Goal: Task Accomplishment & Management: Manage account settings

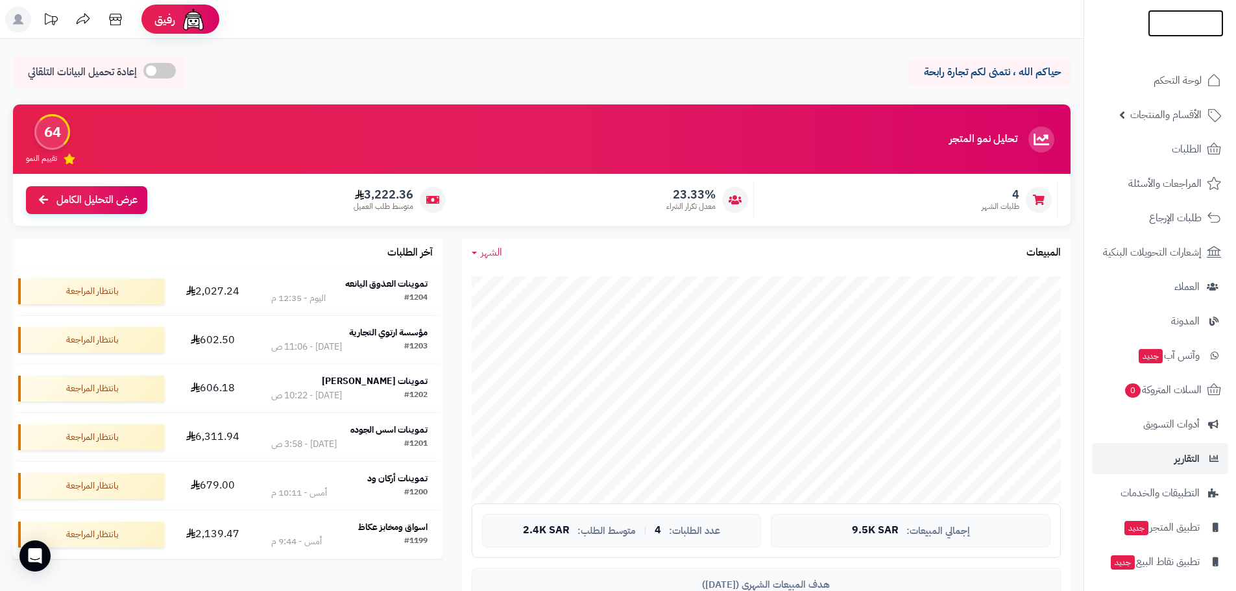
click at [1172, 29] on img at bounding box center [1186, 42] width 76 height 27
click at [1196, 37] on img at bounding box center [1186, 50] width 76 height 27
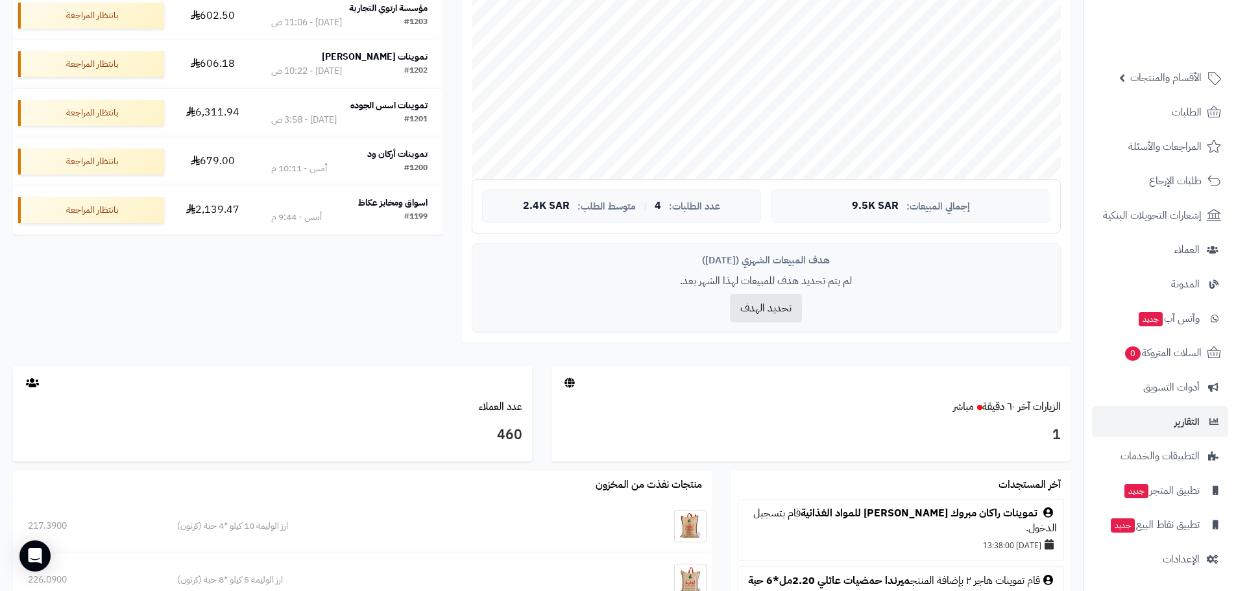
scroll to position [519, 0]
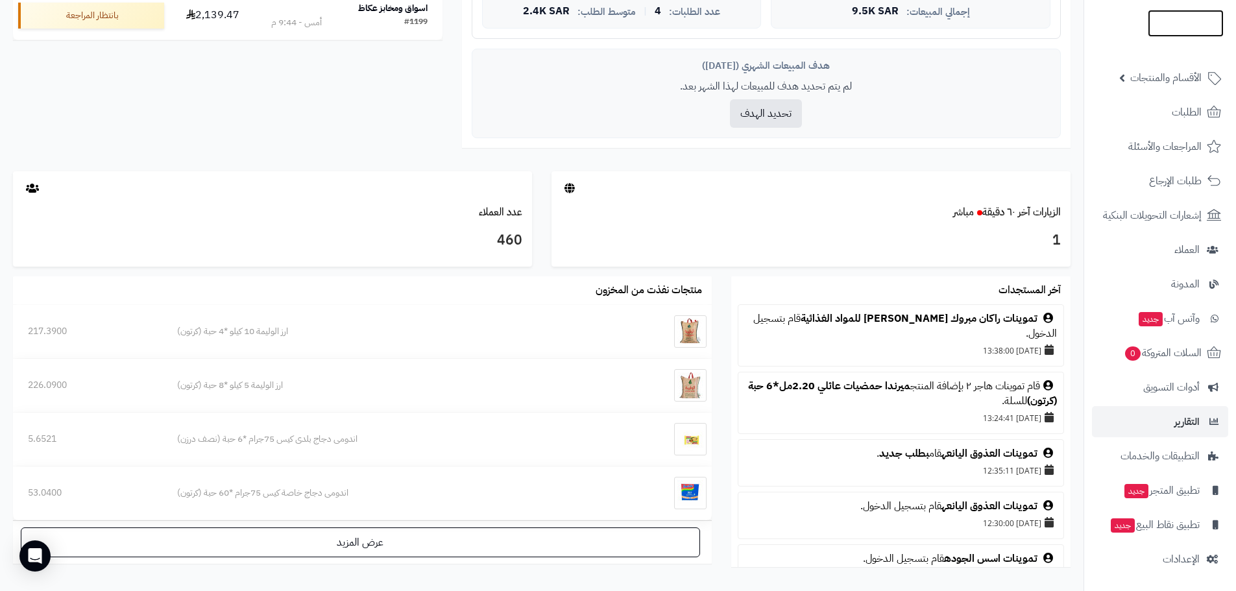
click at [1170, 16] on img at bounding box center [1186, 23] width 76 height 27
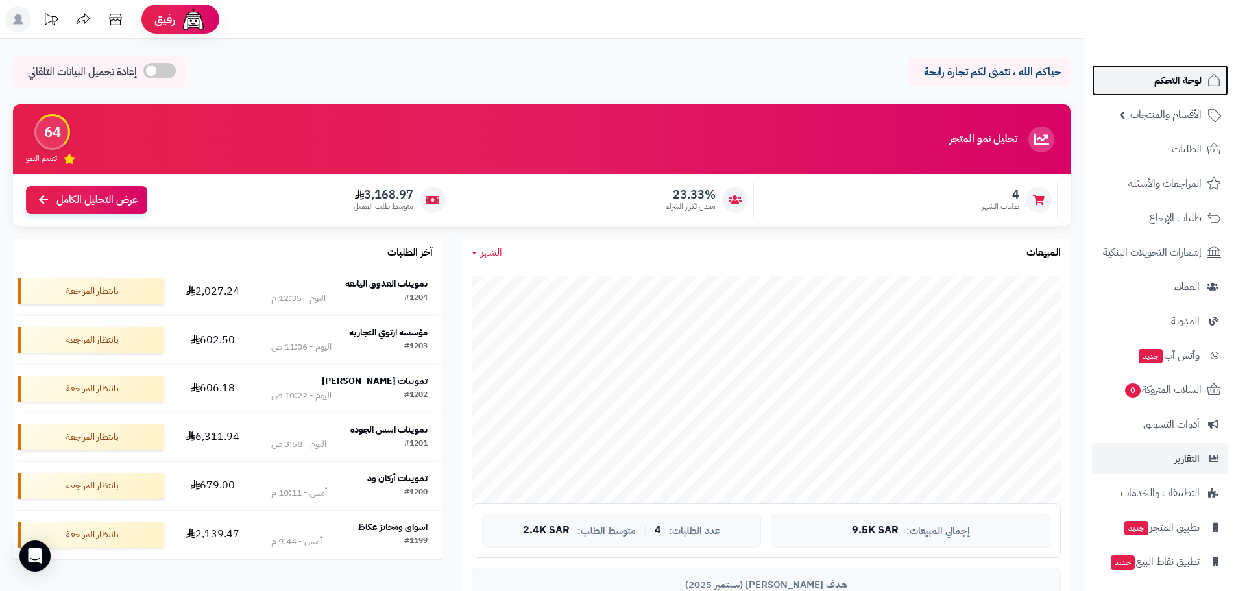
click at [1178, 86] on span "لوحة التحكم" at bounding box center [1178, 80] width 47 height 18
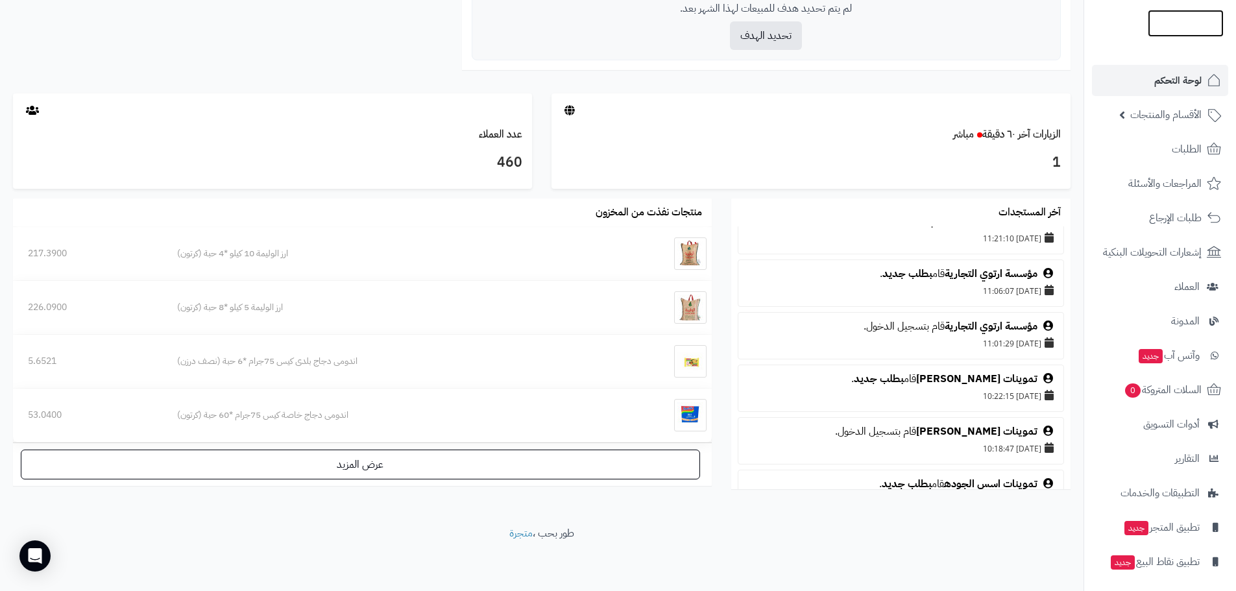
click at [1165, 35] on img at bounding box center [1186, 48] width 76 height 27
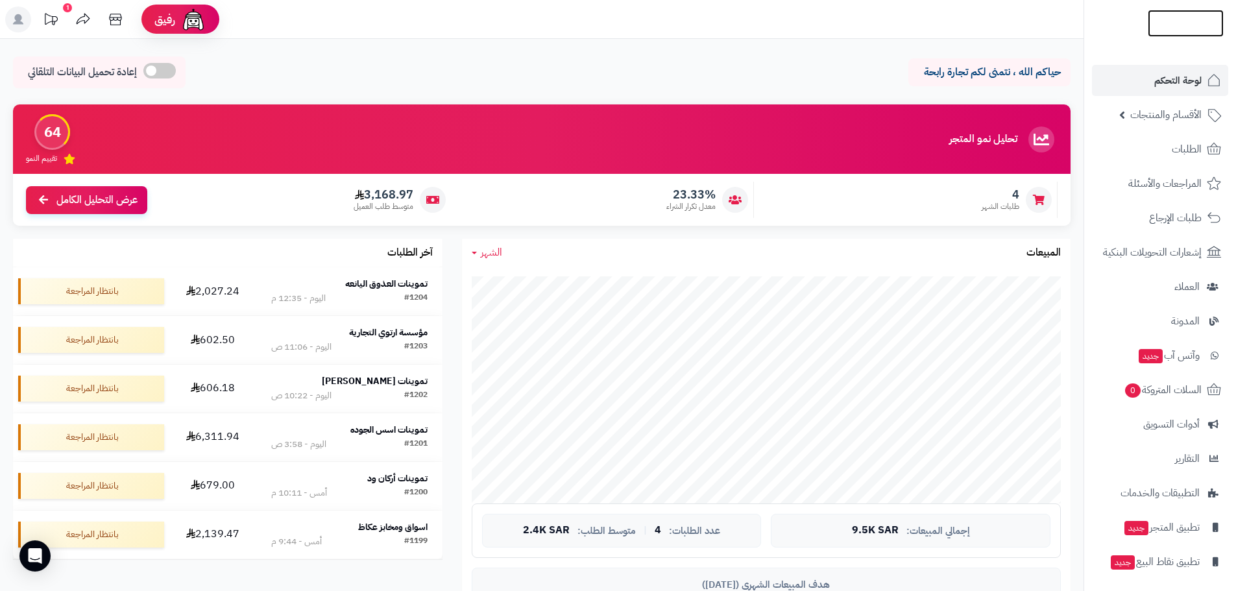
click at [1157, 36] on img at bounding box center [1186, 49] width 76 height 27
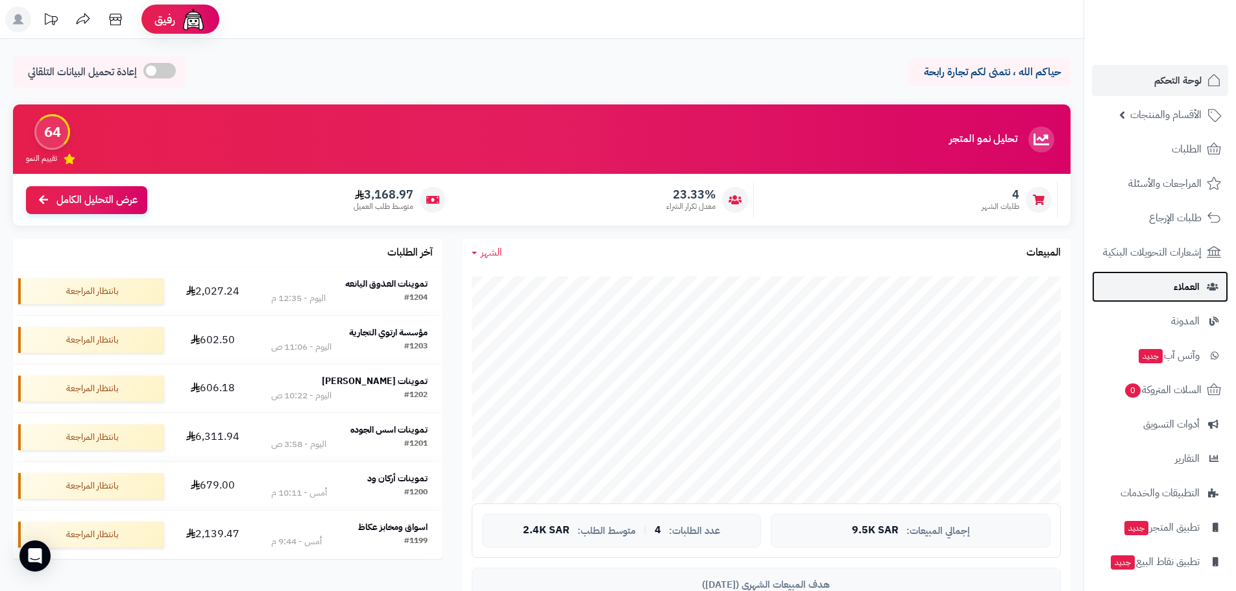
click at [1171, 290] on link "العملاء" at bounding box center [1160, 286] width 136 height 31
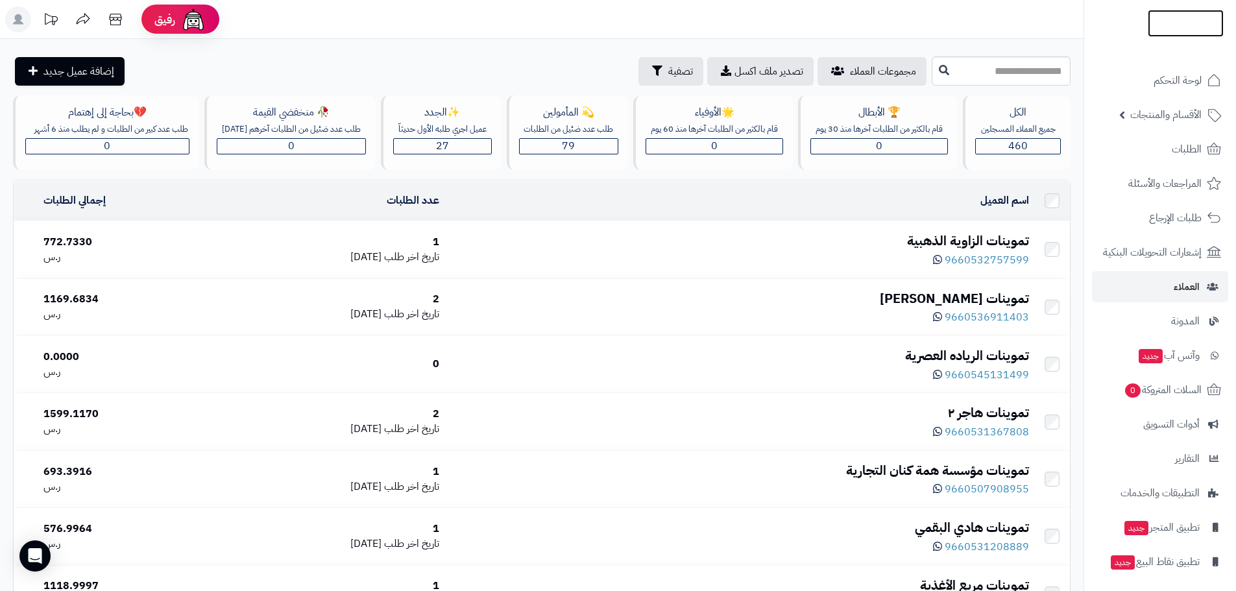
click at [1180, 36] on img at bounding box center [1186, 49] width 76 height 27
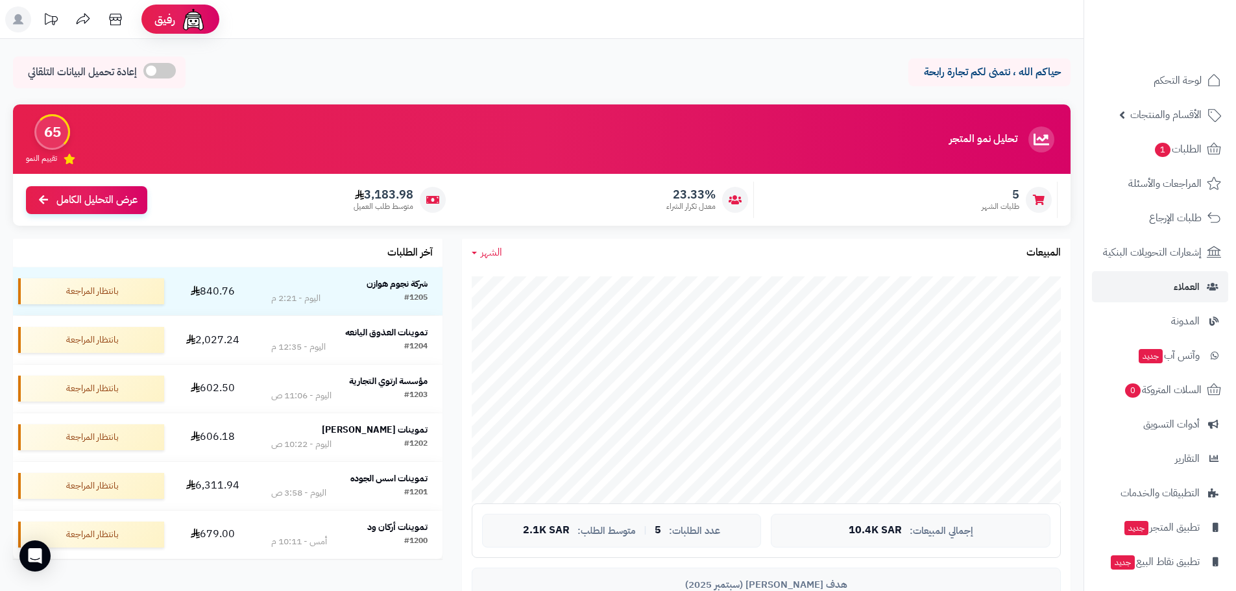
click at [479, 256] on link "الشهر" at bounding box center [487, 252] width 31 height 15
click at [534, 350] on link "السنة" at bounding box center [514, 355] width 104 height 24
click at [1179, 32] on img at bounding box center [1186, 45] width 76 height 27
click at [1164, 17] on img at bounding box center [1186, 23] width 76 height 27
click at [1168, 115] on span "الأقسام والمنتجات" at bounding box center [1166, 115] width 71 height 18
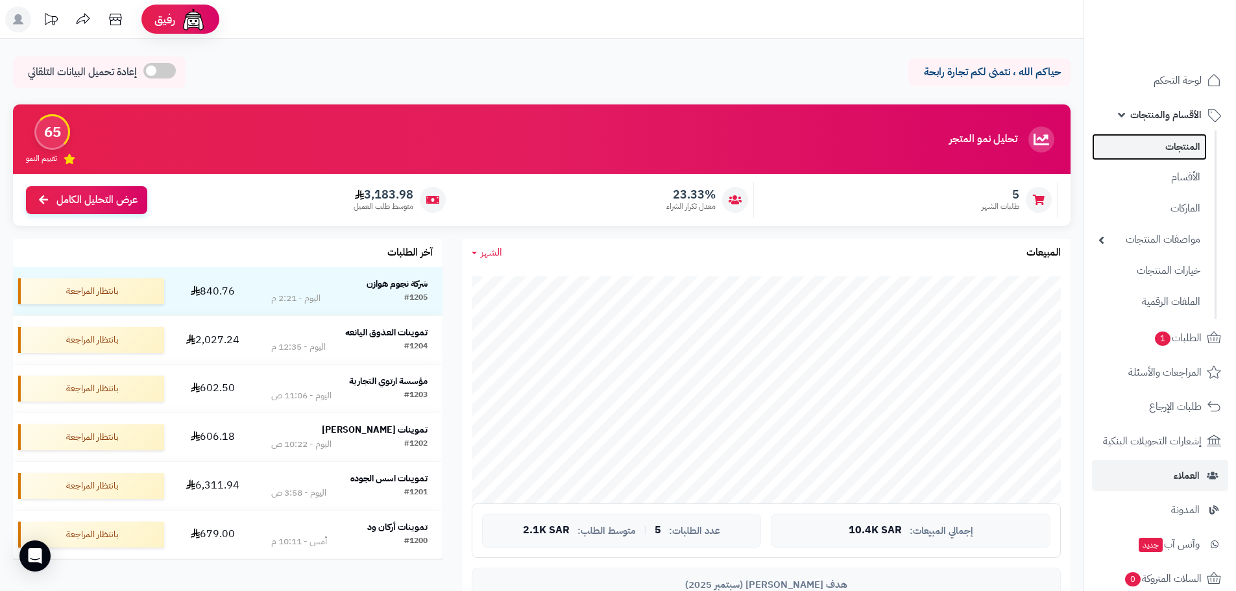
click at [1169, 147] on link "المنتجات" at bounding box center [1149, 147] width 115 height 27
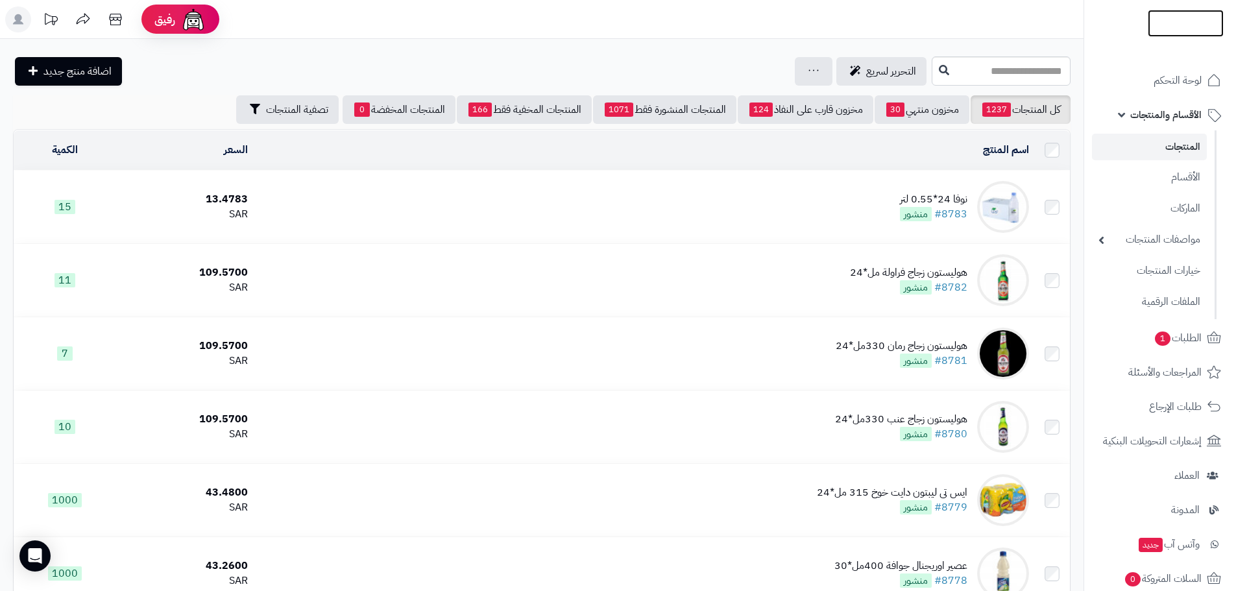
click at [1175, 27] on img at bounding box center [1186, 40] width 76 height 27
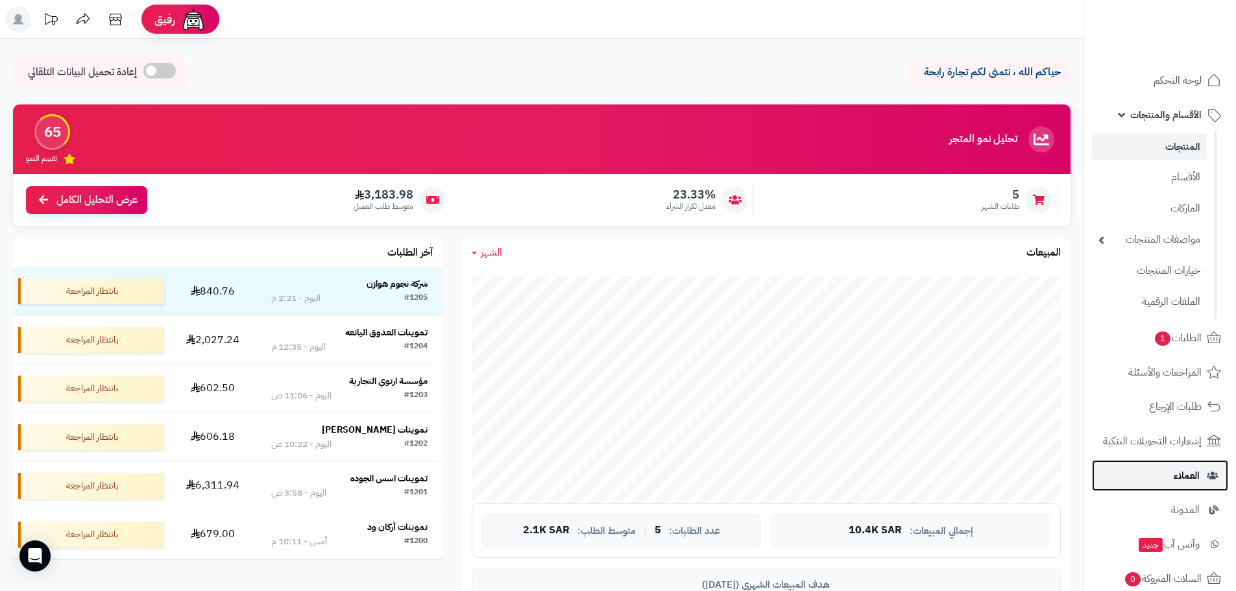
click at [1191, 471] on span "العملاء" at bounding box center [1187, 476] width 26 height 18
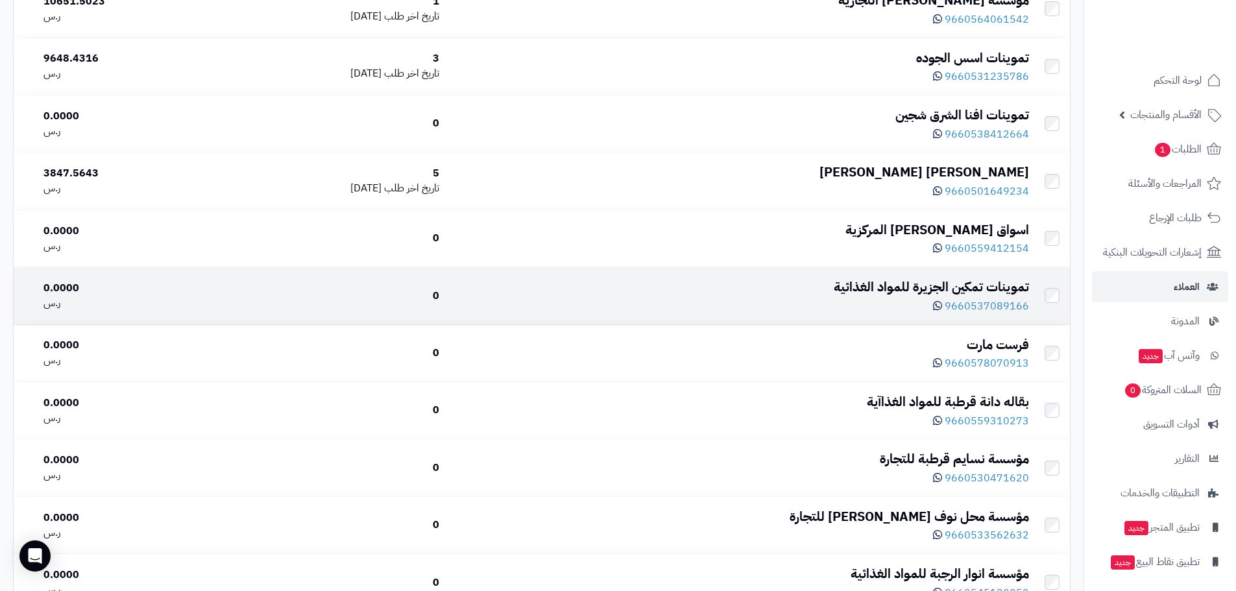
scroll to position [2012, 0]
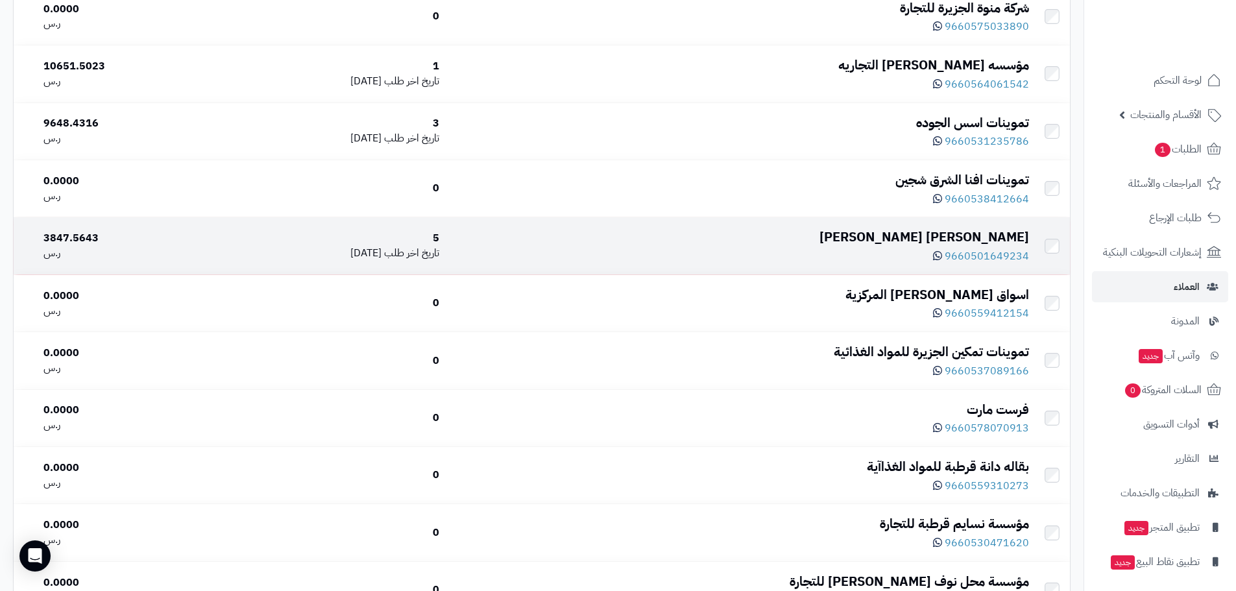
click at [905, 247] on div "عبد الله سعيد باقازي باقازي" at bounding box center [740, 237] width 580 height 19
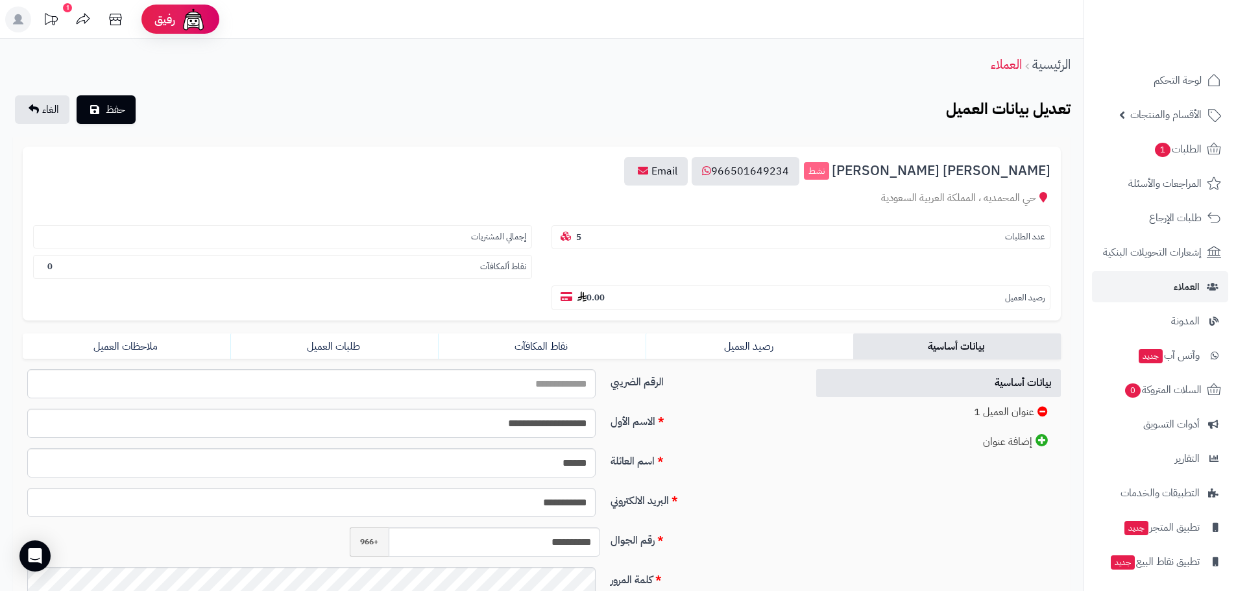
click at [876, 239] on section "عدد الطلبات 5" at bounding box center [801, 237] width 499 height 25
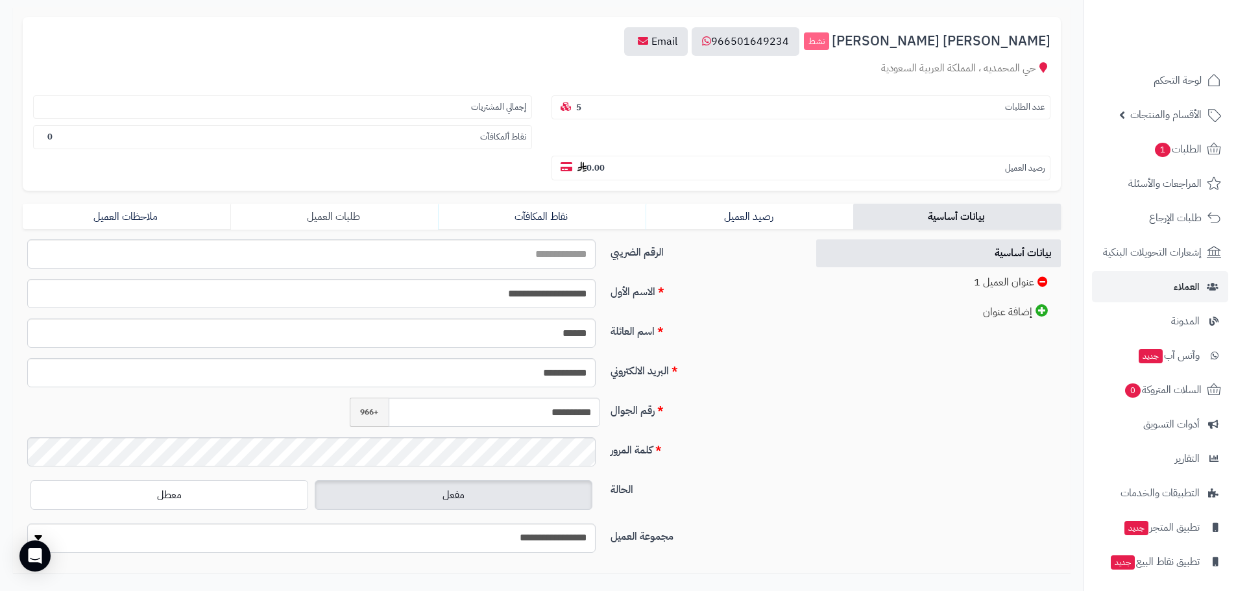
scroll to position [65, 0]
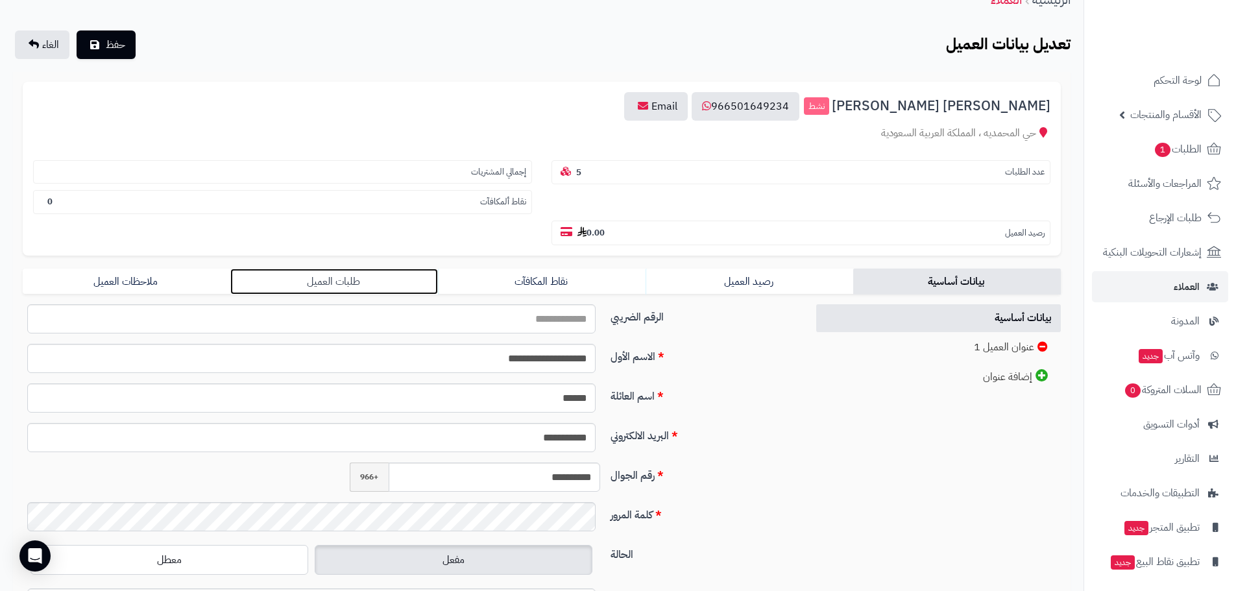
click at [326, 280] on link "طلبات العميل" at bounding box center [334, 282] width 208 height 26
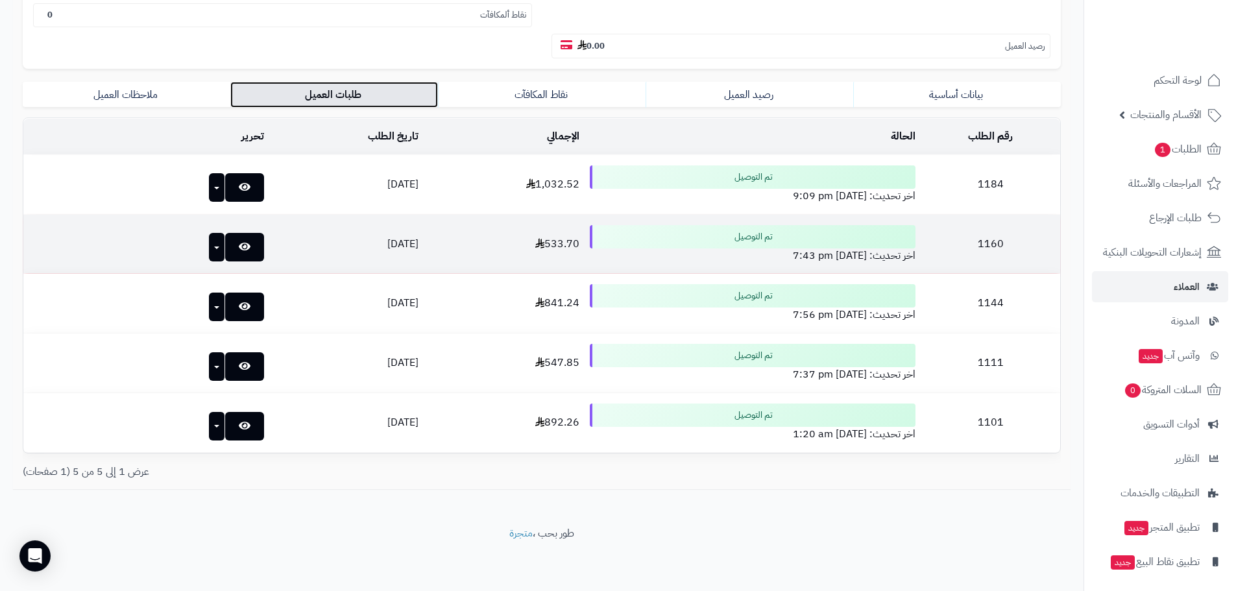
scroll to position [0, 0]
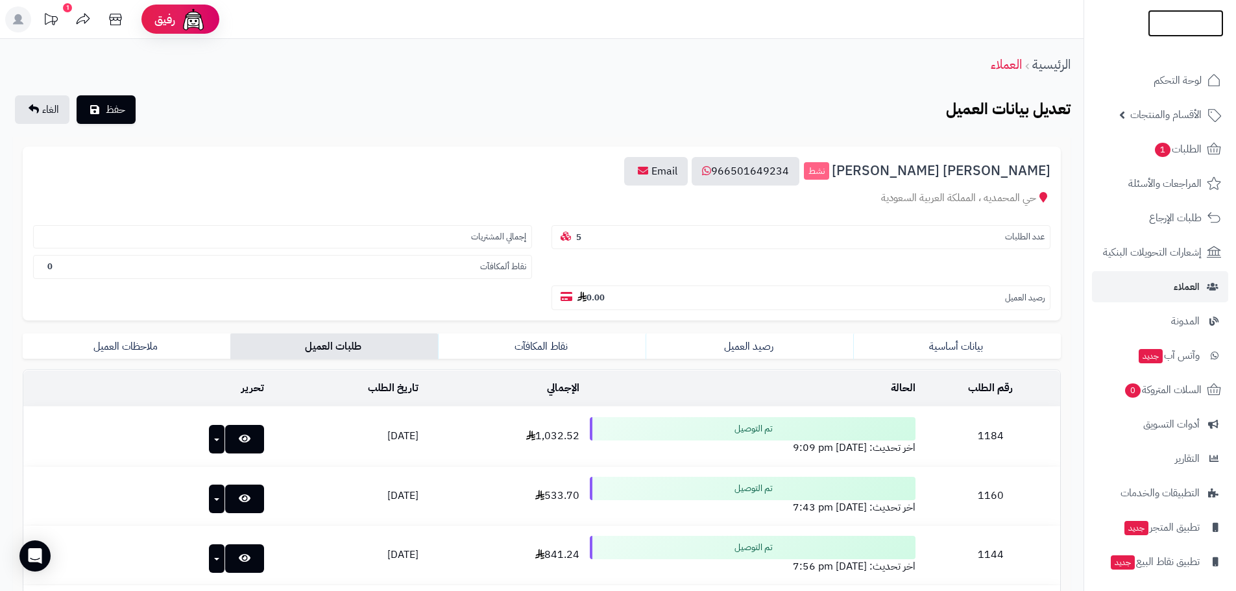
click at [1161, 34] on img at bounding box center [1186, 47] width 76 height 27
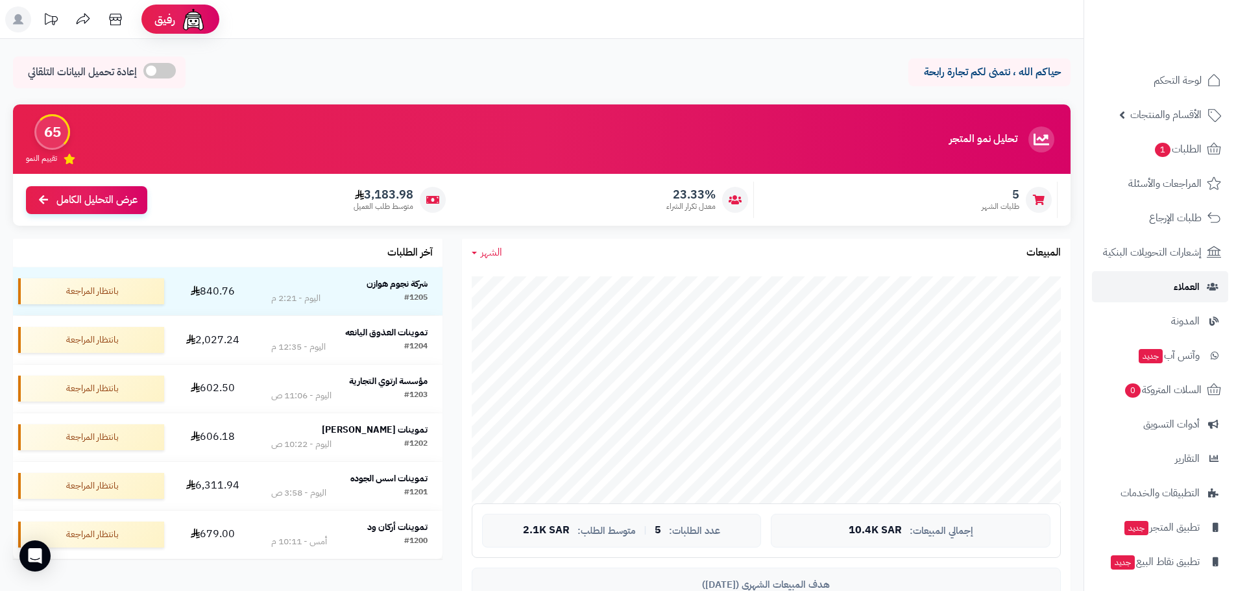
click at [1177, 284] on span "العملاء" at bounding box center [1187, 287] width 26 height 18
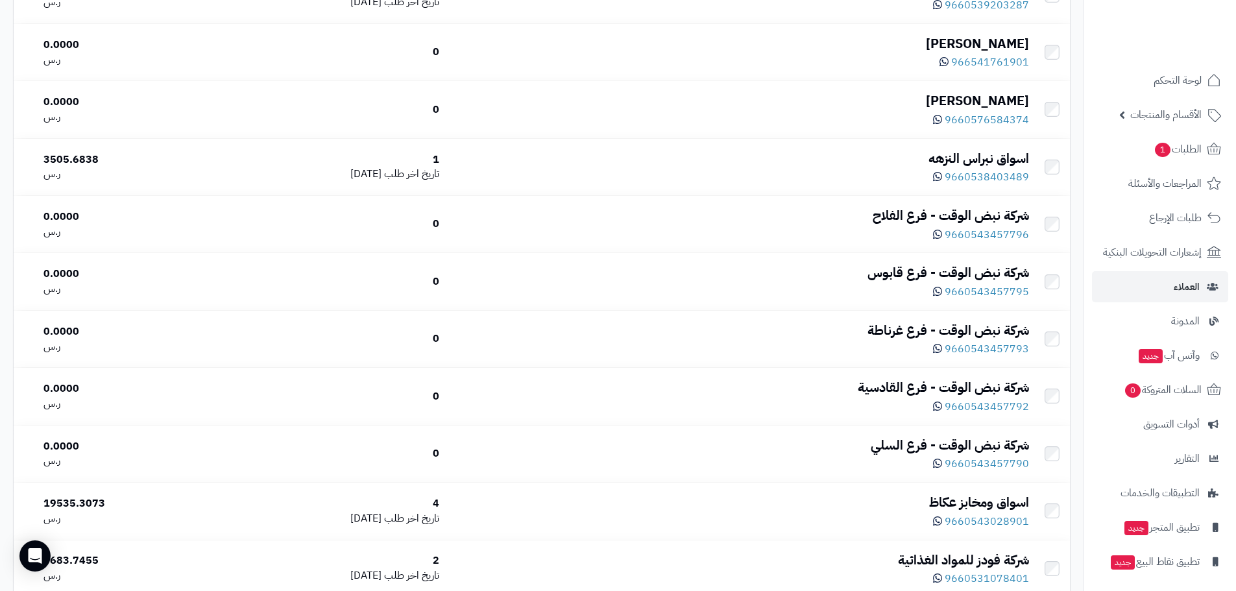
scroll to position [779, 0]
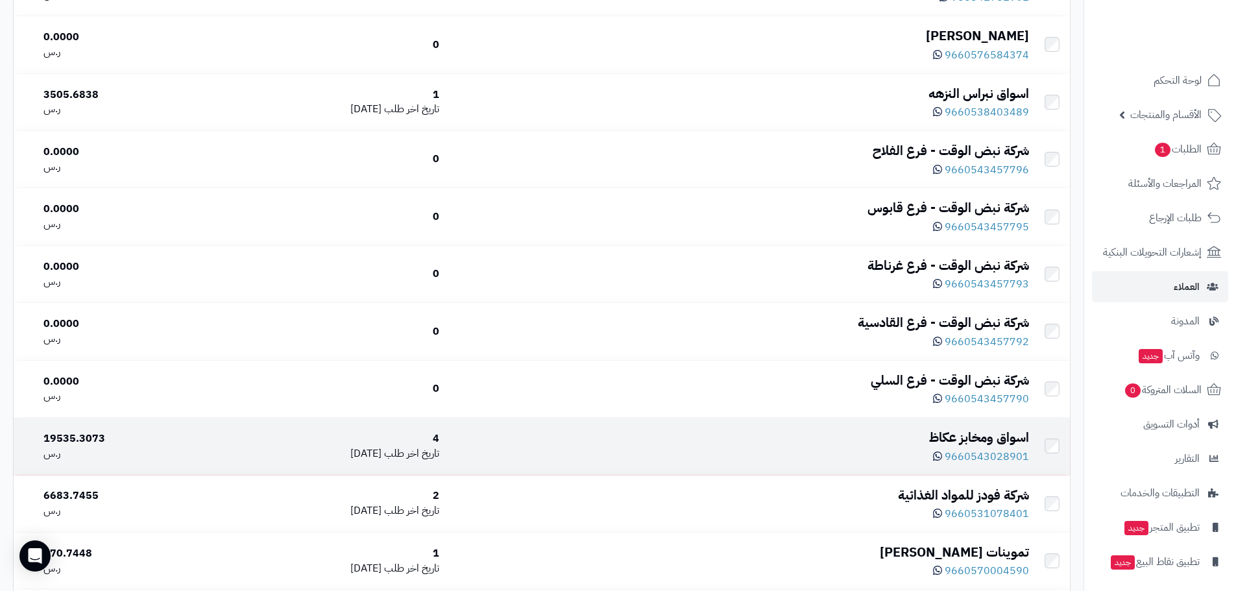
click at [942, 437] on div "اسواق ومخابز عكاظ" at bounding box center [740, 437] width 580 height 19
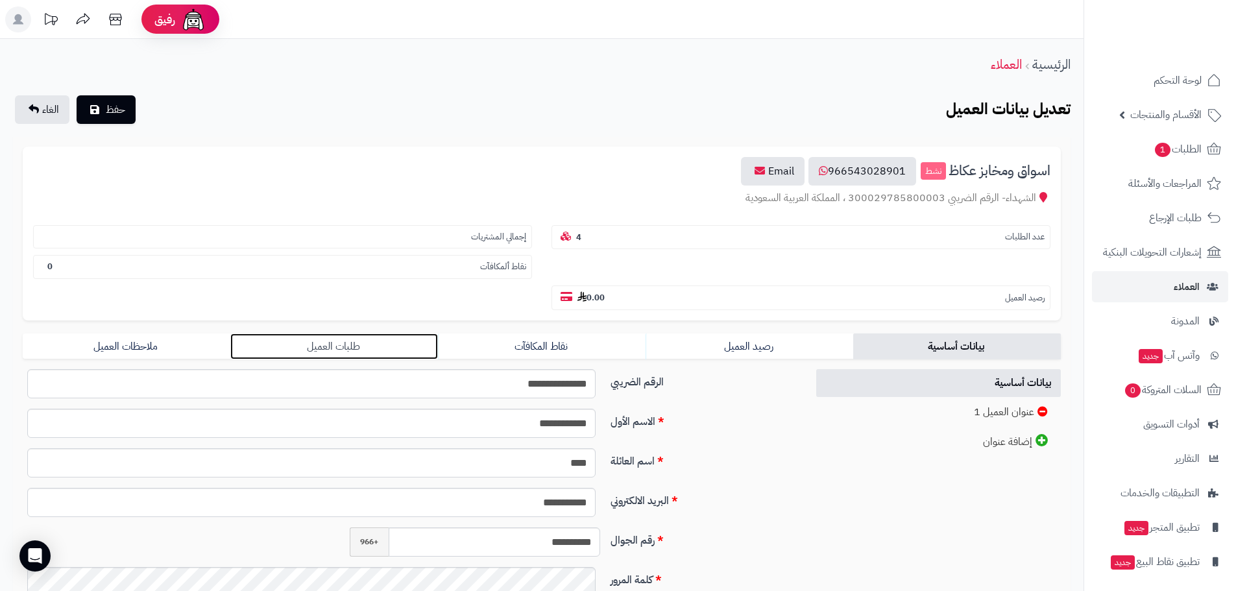
click at [343, 344] on link "طلبات العميل" at bounding box center [334, 347] width 208 height 26
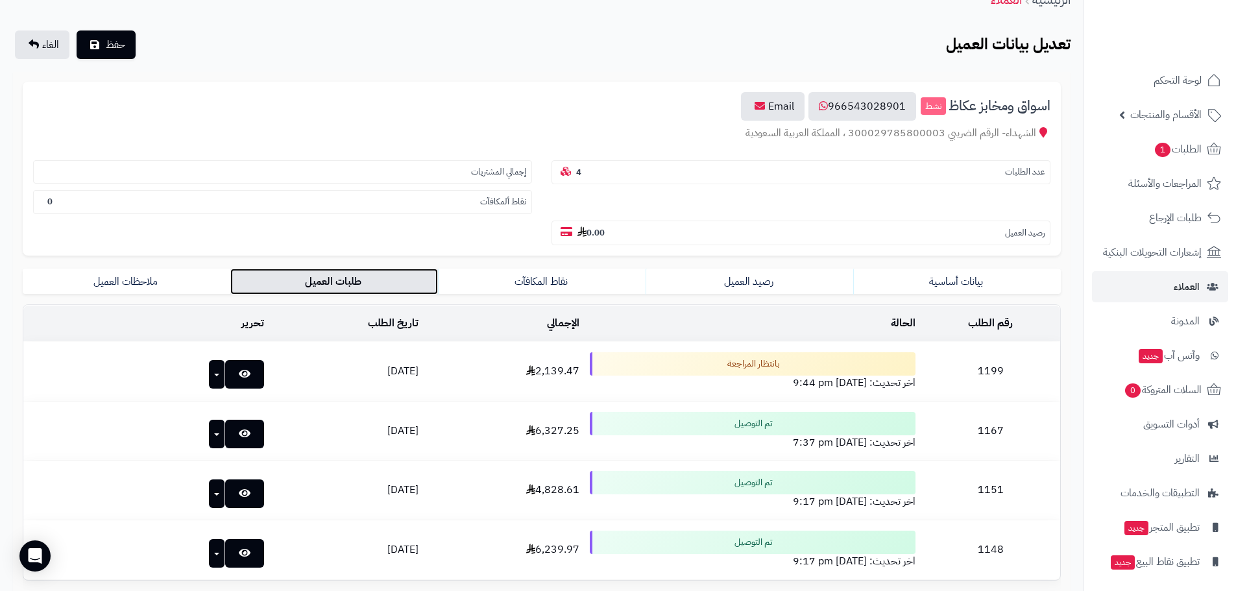
scroll to position [130, 0]
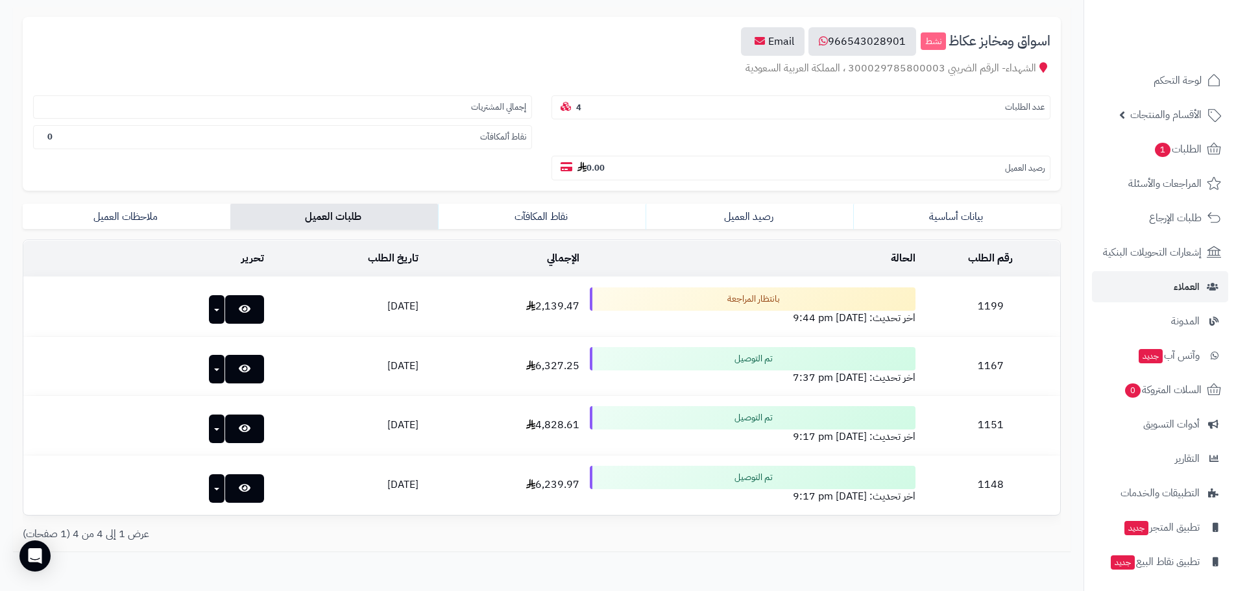
click at [495, 306] on td "2,139.47" at bounding box center [504, 306] width 161 height 59
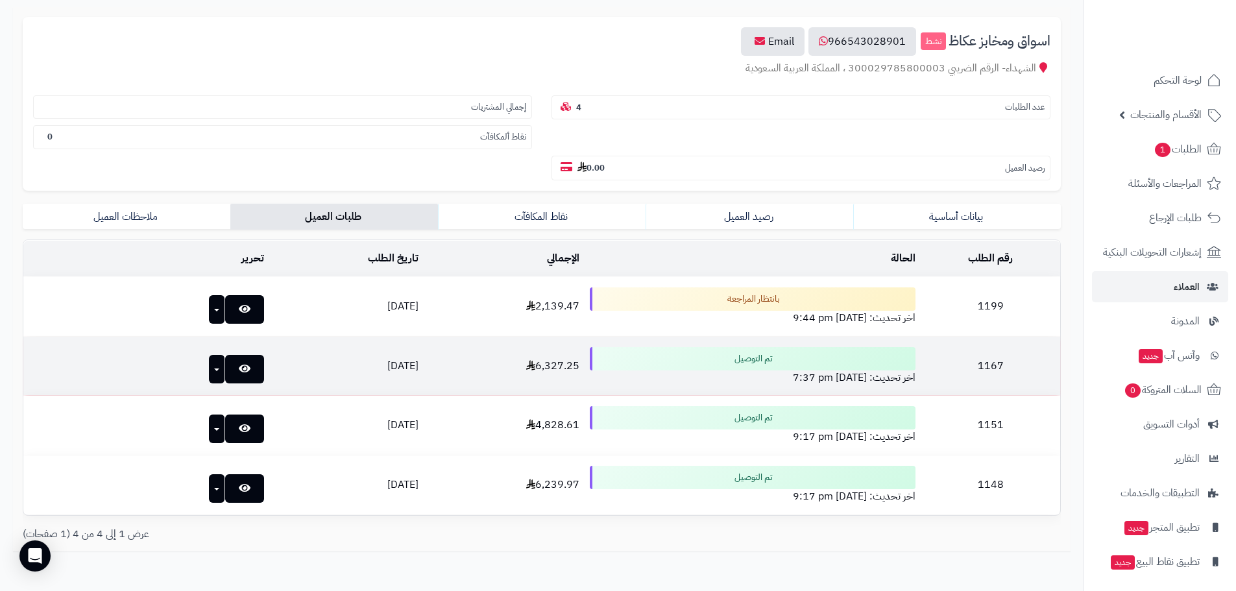
click at [352, 361] on td "26/08/2025" at bounding box center [346, 366] width 154 height 59
click at [239, 366] on icon at bounding box center [245, 368] width 12 height 10
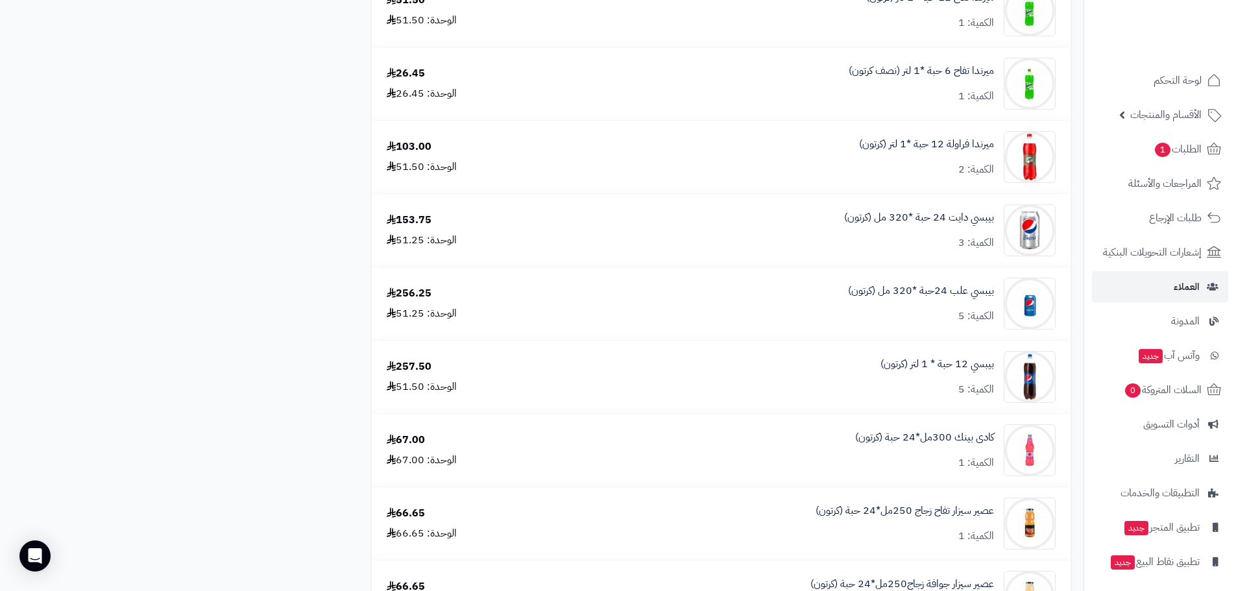
scroll to position [1817, 0]
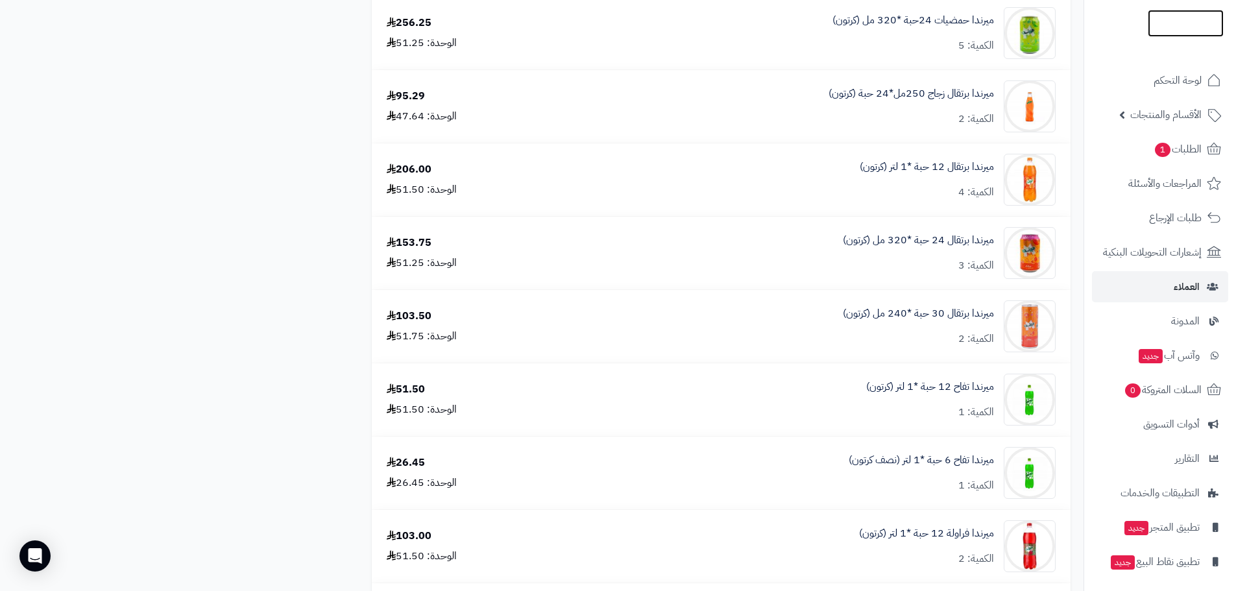
click at [1173, 35] on img at bounding box center [1186, 48] width 76 height 27
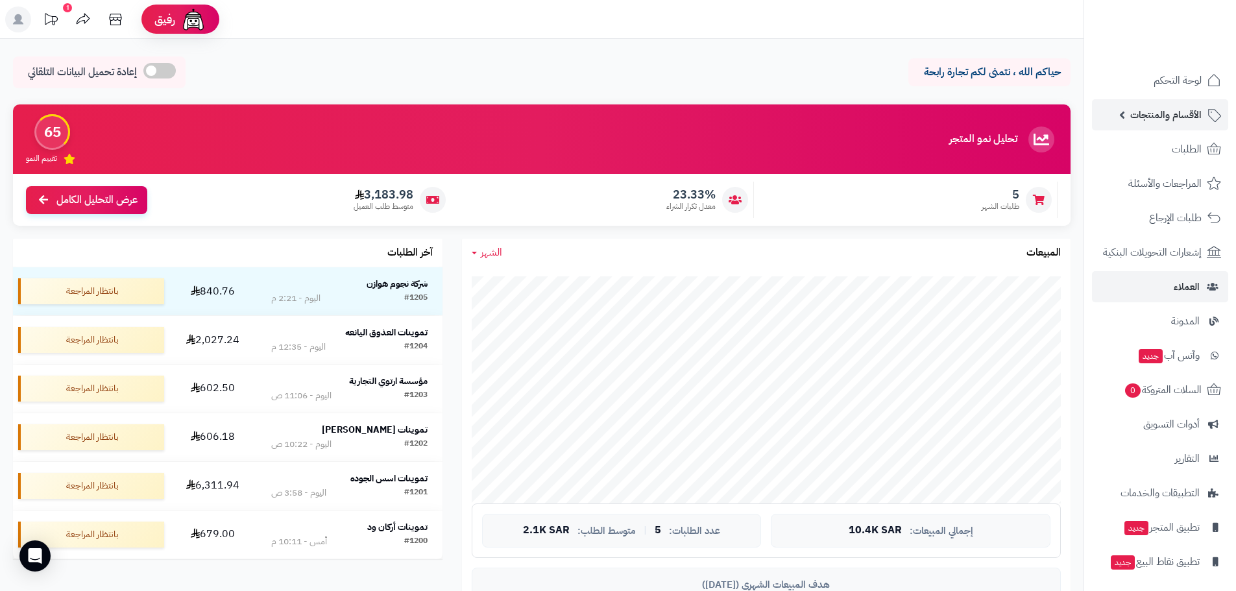
click at [1158, 121] on span "الأقسام والمنتجات" at bounding box center [1166, 115] width 71 height 18
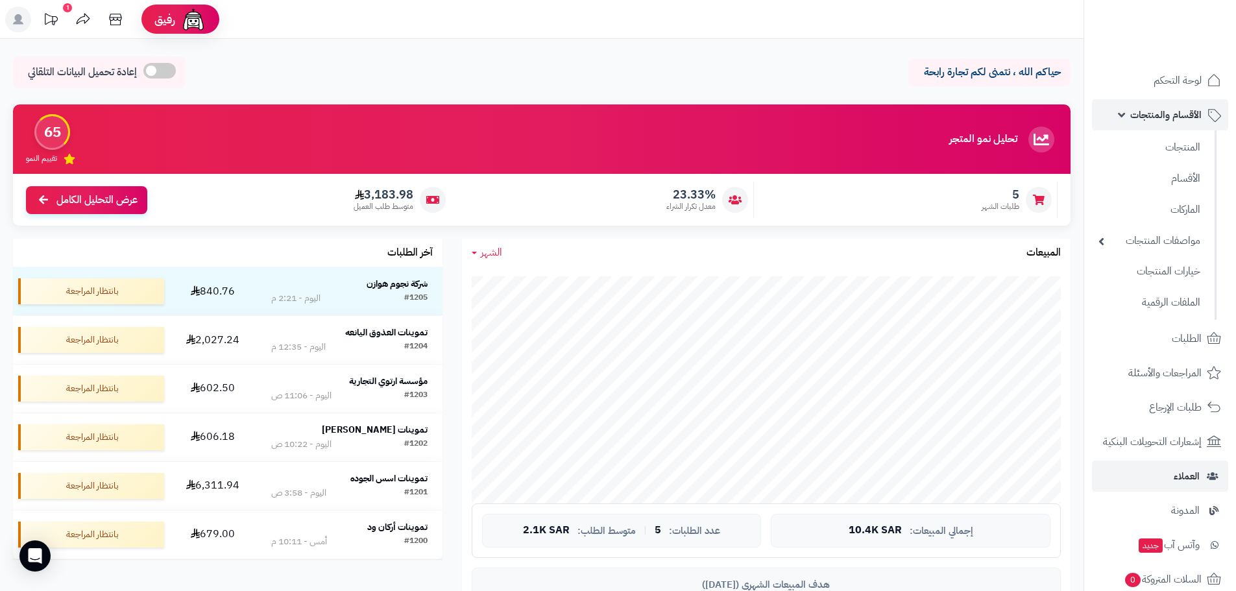
click at [1145, 117] on span "الأقسام والمنتجات" at bounding box center [1166, 115] width 71 height 18
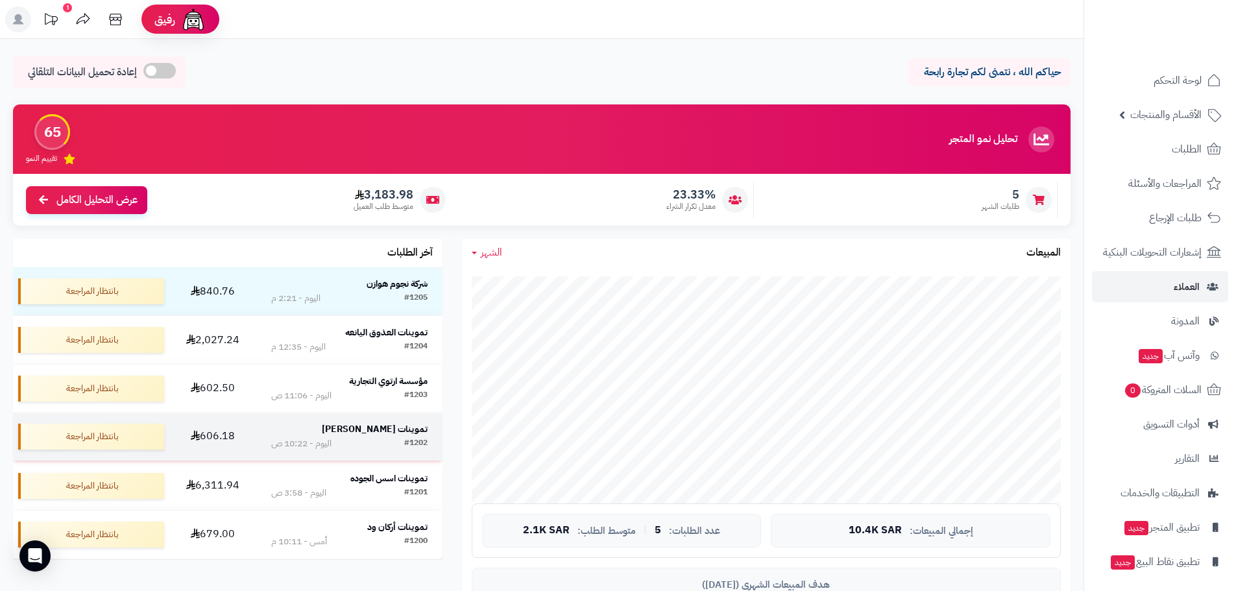
scroll to position [130, 0]
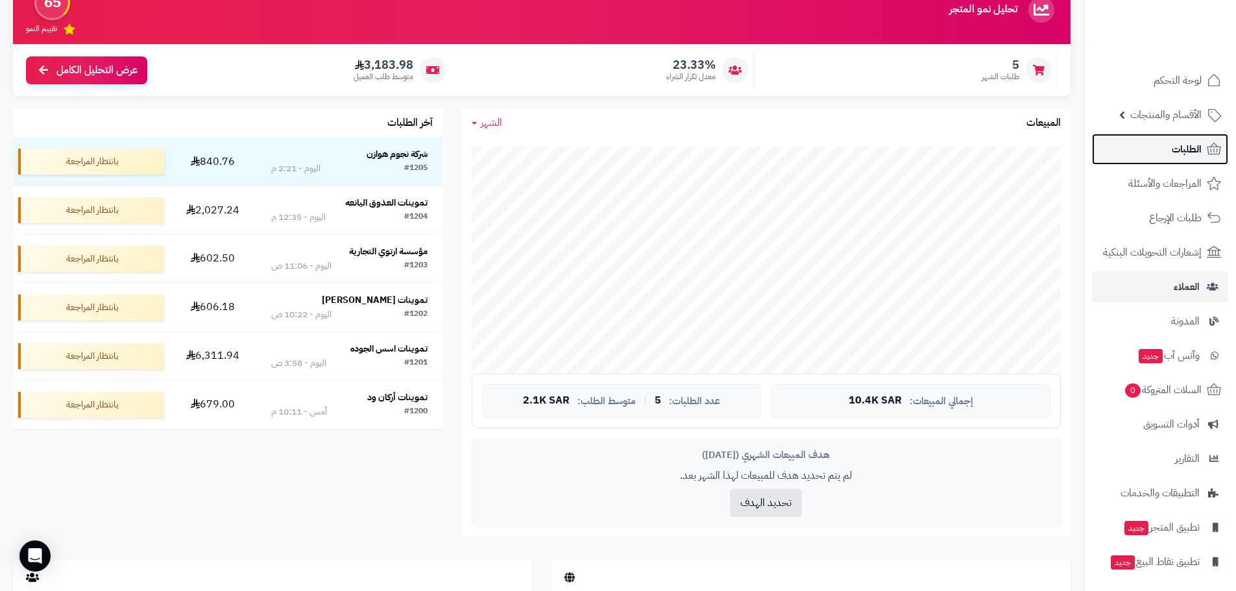
click at [1176, 156] on span "الطلبات" at bounding box center [1187, 149] width 30 height 18
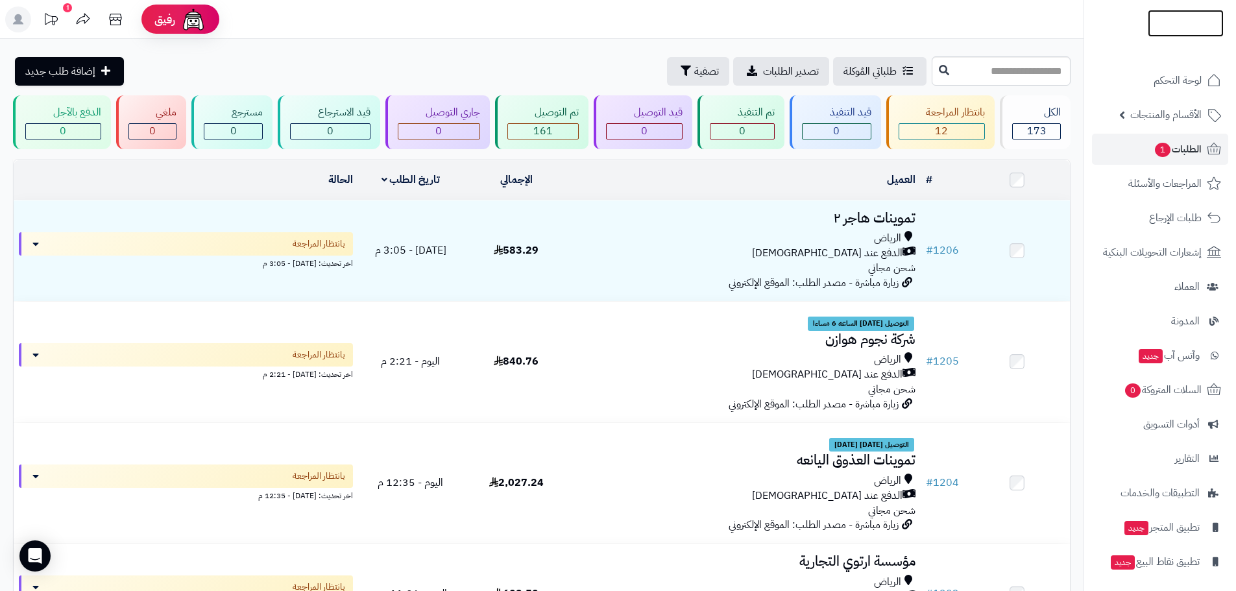
click at [1160, 34] on img at bounding box center [1186, 47] width 76 height 27
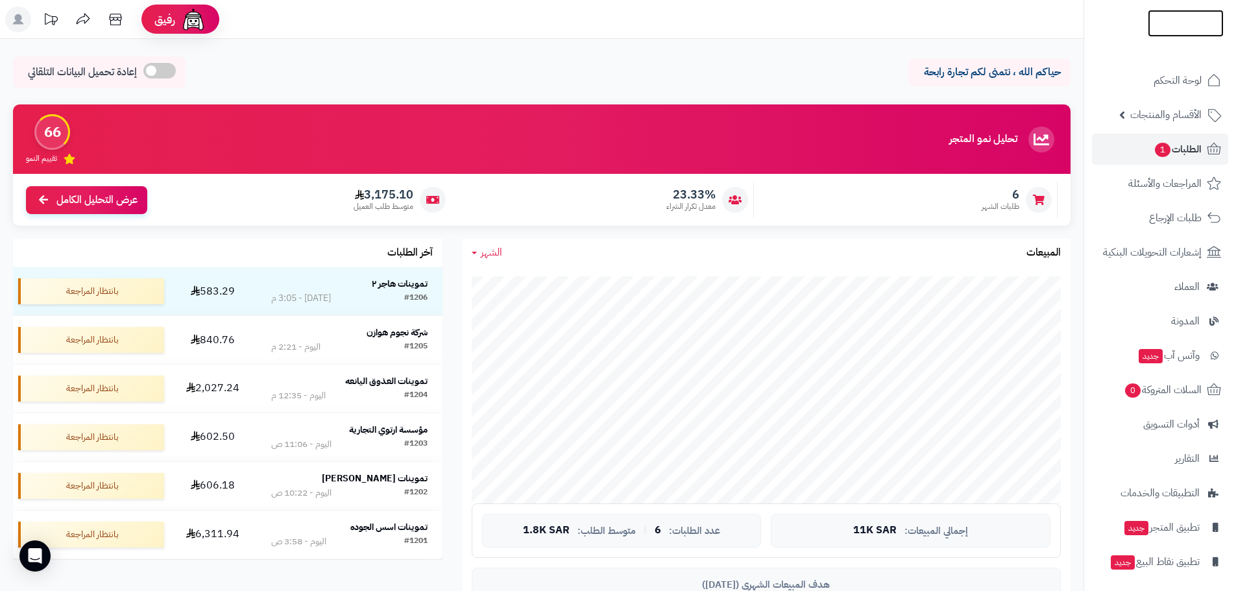
click at [1160, 35] on img at bounding box center [1186, 48] width 76 height 27
click at [1170, 32] on img at bounding box center [1186, 45] width 76 height 27
